Goal: Task Accomplishment & Management: Complete application form

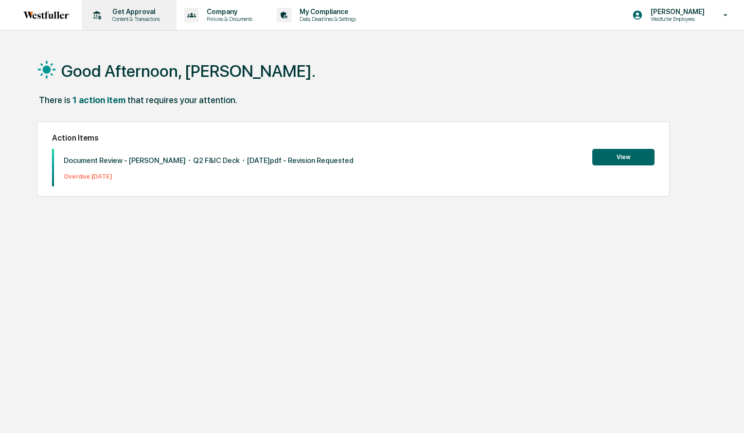
click at [125, 15] on p "Get Approval" at bounding box center [135, 12] width 60 height 8
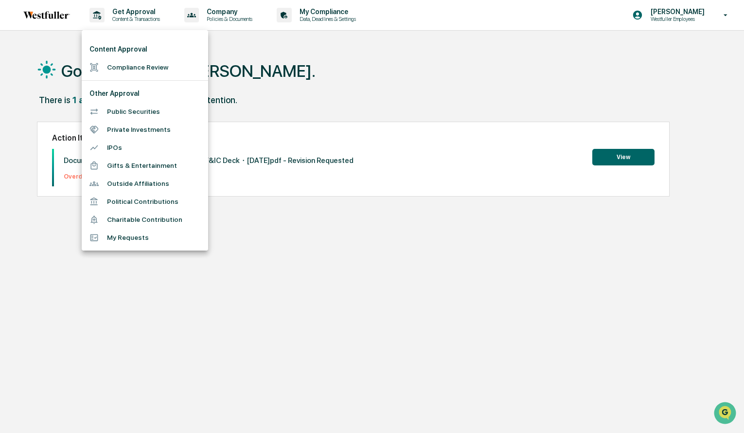
click at [125, 67] on li "Compliance Review" at bounding box center [145, 67] width 126 height 18
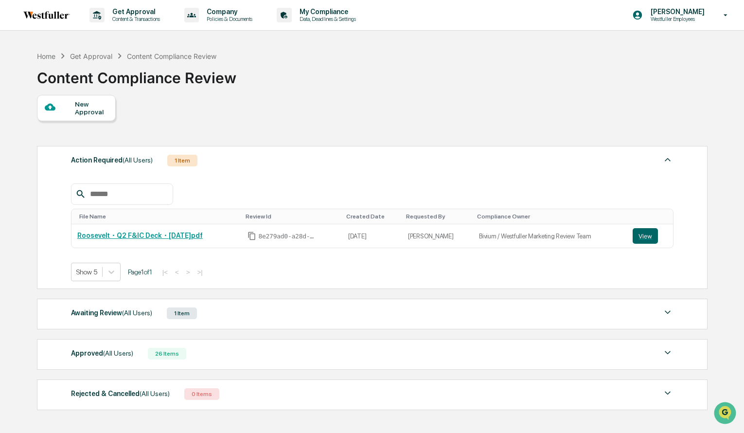
click at [142, 309] on span "(All Users)" at bounding box center [137, 313] width 30 height 8
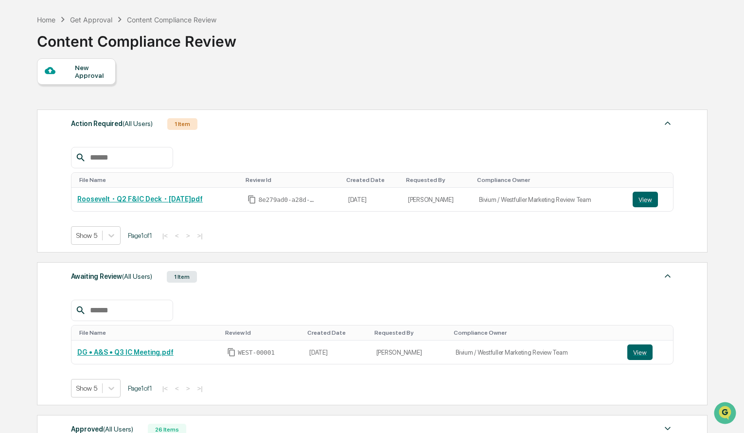
scroll to position [115, 0]
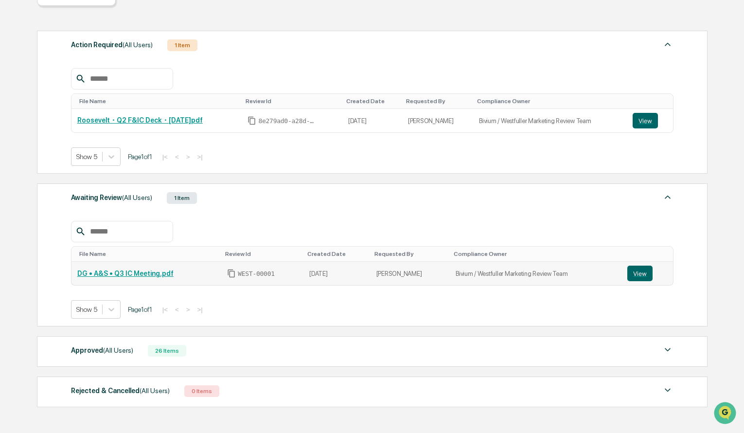
click at [134, 279] on td "DG • A&S • Q3 IC Meeting.pdf" at bounding box center [146, 273] width 150 height 23
click at [135, 276] on link "DG • A&S • Q3 IC Meeting.pdf" at bounding box center [125, 273] width 96 height 8
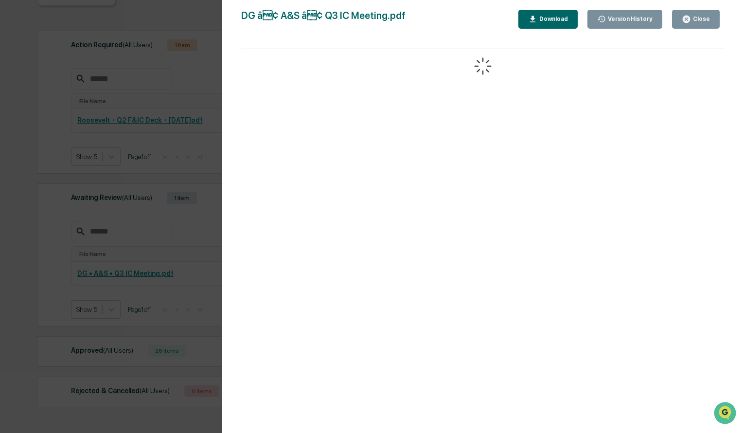
click at [703, 15] on div "Close" at bounding box center [696, 19] width 28 height 9
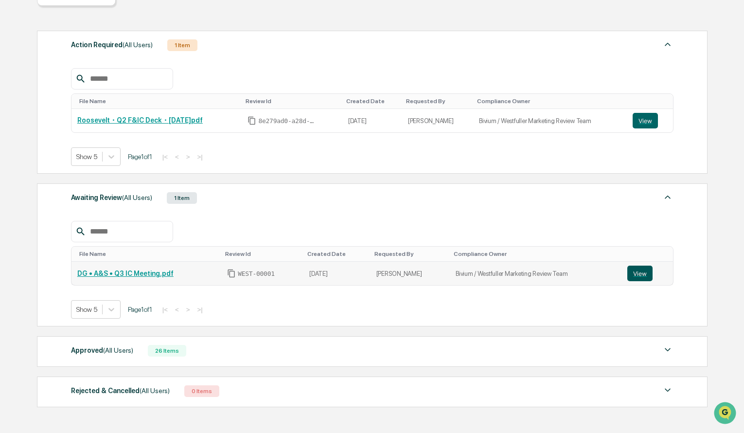
click at [640, 275] on button "View" at bounding box center [639, 274] width 25 height 16
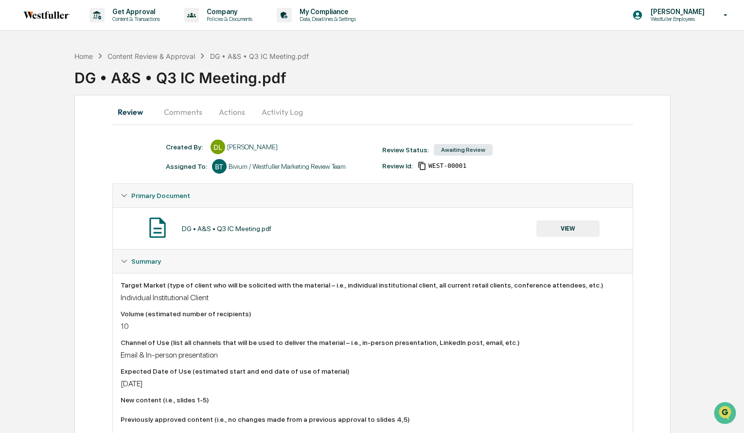
click at [237, 109] on button "Actions" at bounding box center [232, 111] width 44 height 23
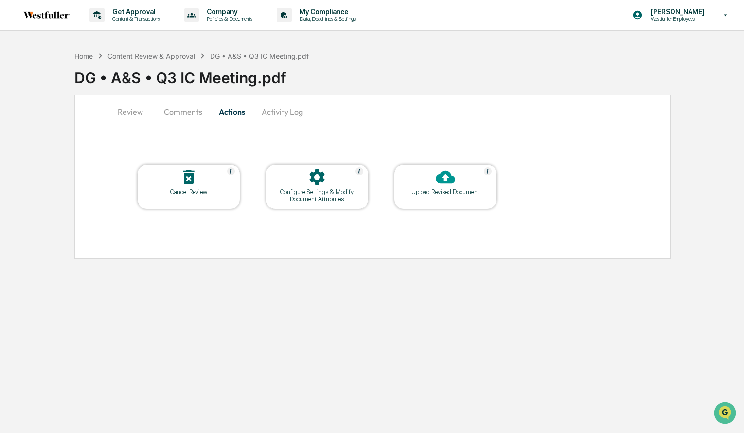
click at [428, 185] on div at bounding box center [445, 177] width 97 height 21
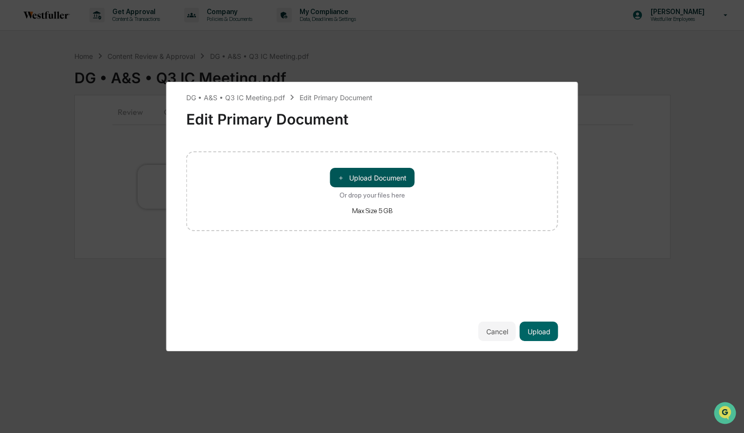
click at [403, 182] on button "＋ Upload Document" at bounding box center [372, 177] width 85 height 19
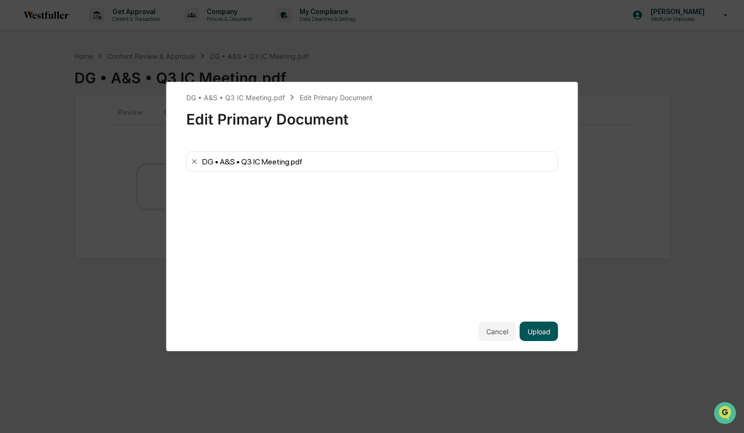
click at [535, 327] on button "Upload" at bounding box center [539, 330] width 38 height 19
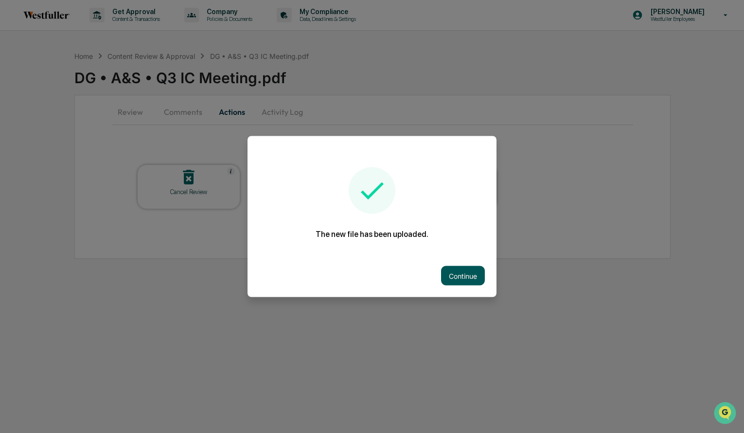
click at [463, 276] on button "Continue" at bounding box center [463, 275] width 44 height 19
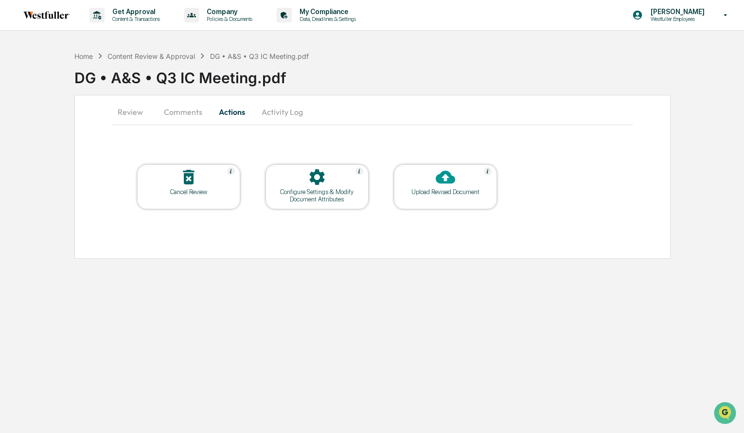
click at [184, 111] on button "Comments" at bounding box center [183, 111] width 54 height 23
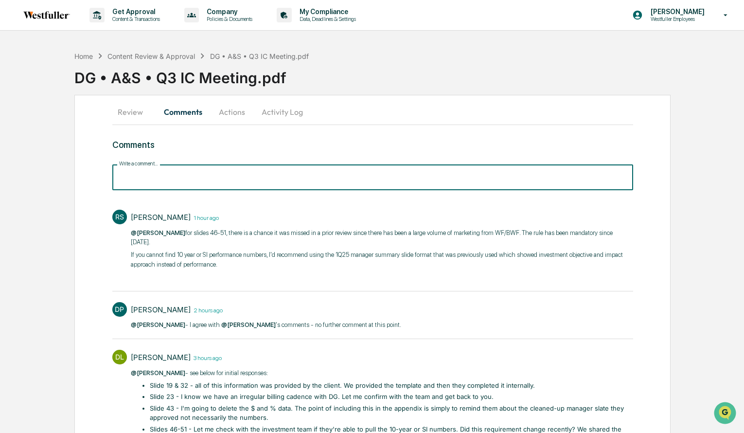
click at [195, 184] on input "Write a comment..." at bounding box center [372, 177] width 521 height 26
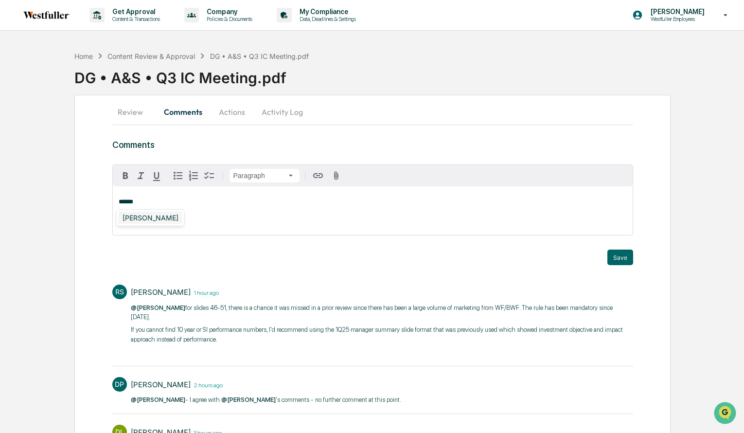
click at [160, 214] on div "[PERSON_NAME]" at bounding box center [151, 218] width 64 height 12
click at [171, 223] on div "[PERSON_NAME]" at bounding box center [151, 218] width 64 height 12
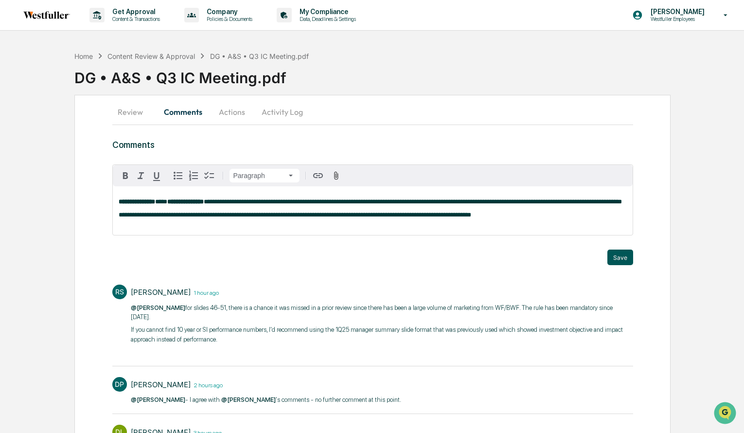
click at [624, 261] on button "Save" at bounding box center [620, 258] width 26 height 16
